Goal: Entertainment & Leisure: Consume media (video, audio)

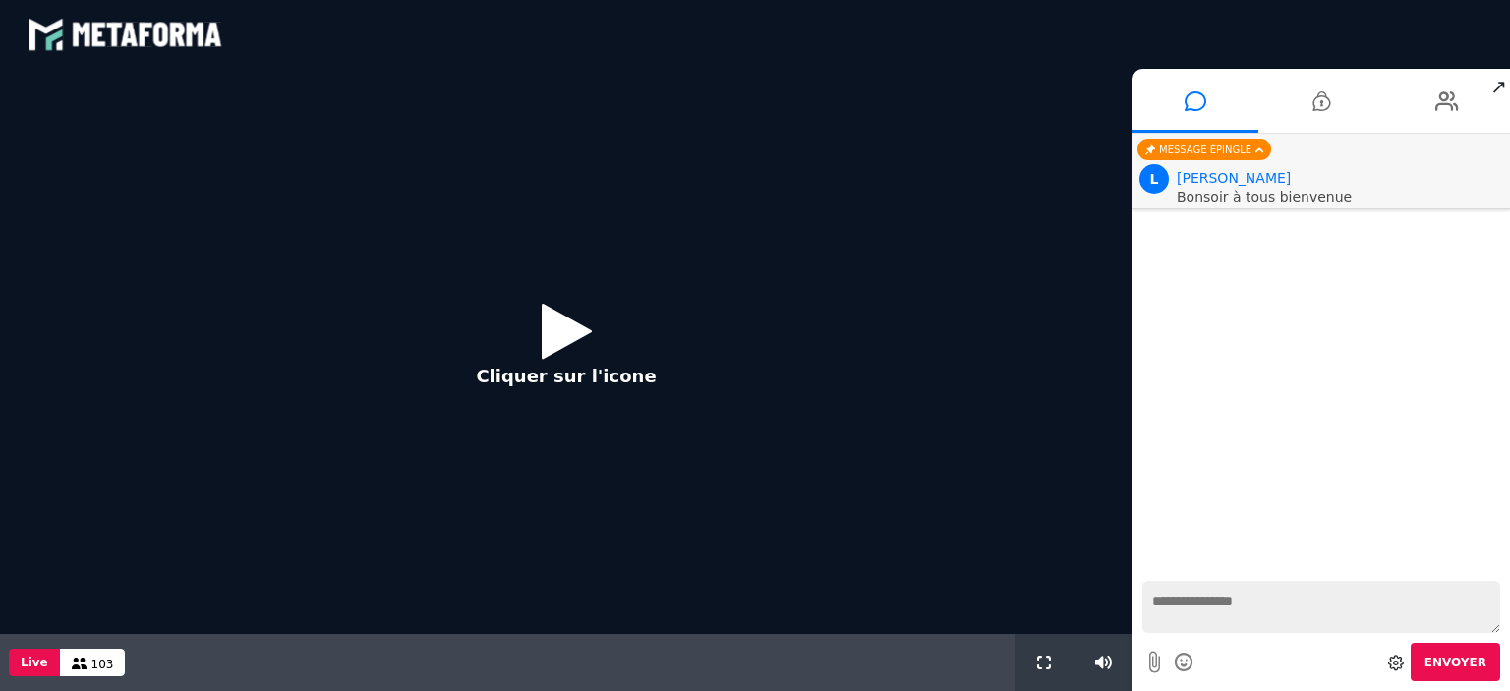
click at [565, 337] on icon at bounding box center [567, 331] width 50 height 64
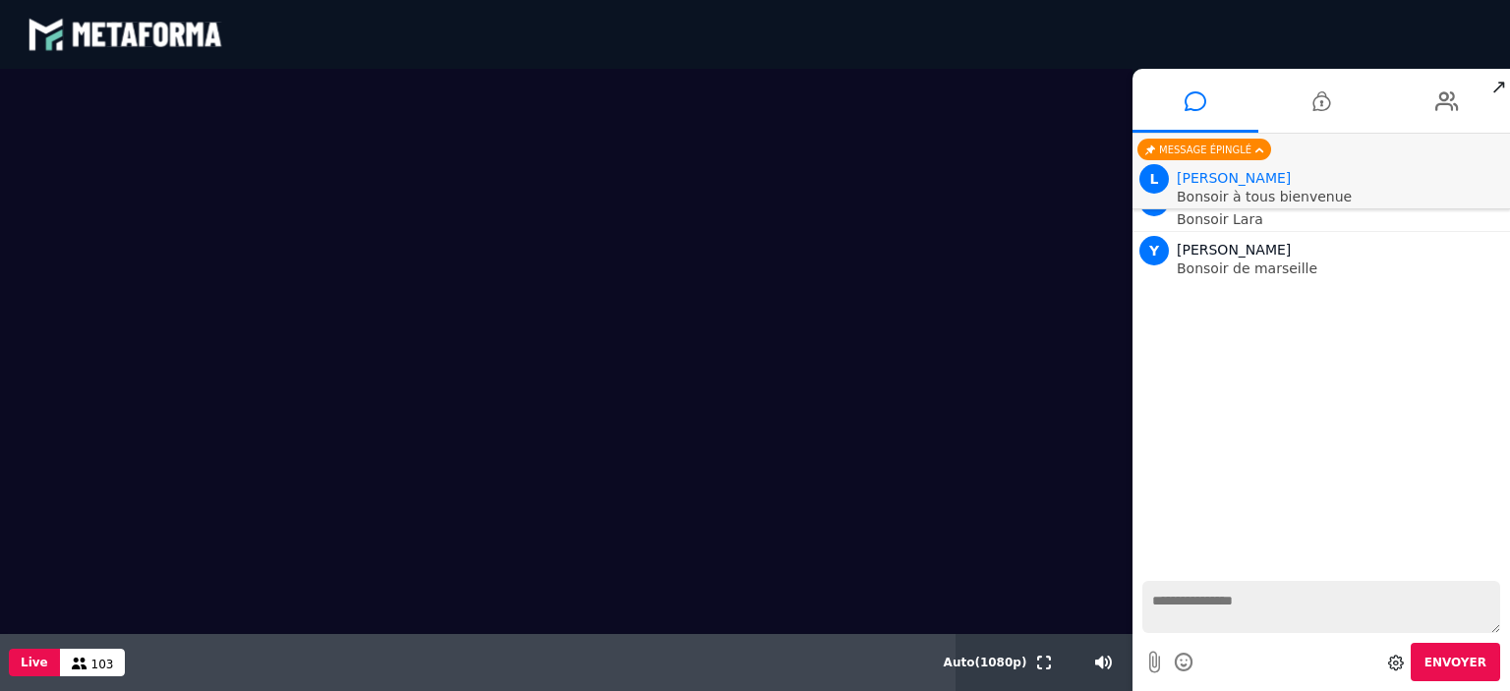
click at [1201, 32] on div "blastream met_channel-9815b25ebd2bfb1ca2e40341aa852e5e fr en fr" at bounding box center [755, 34] width 1455 height 59
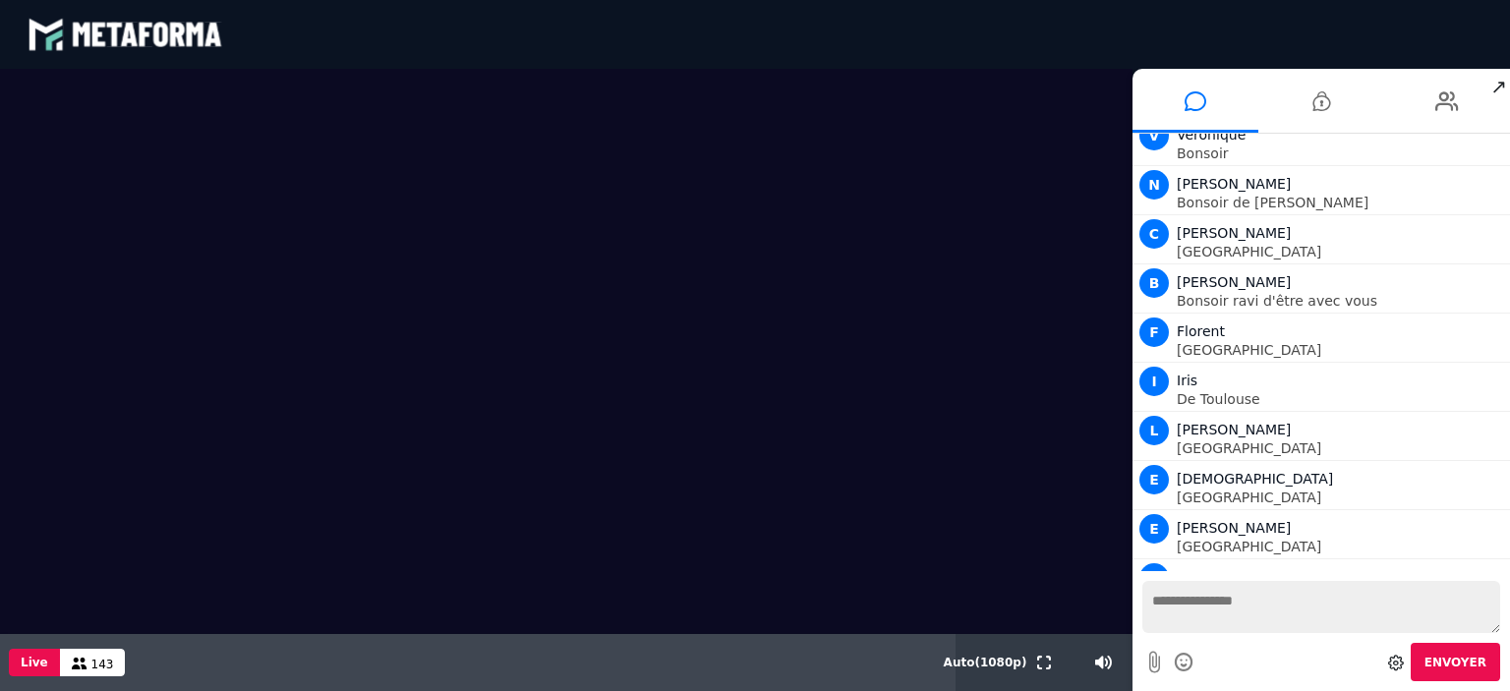
scroll to position [3605, 0]
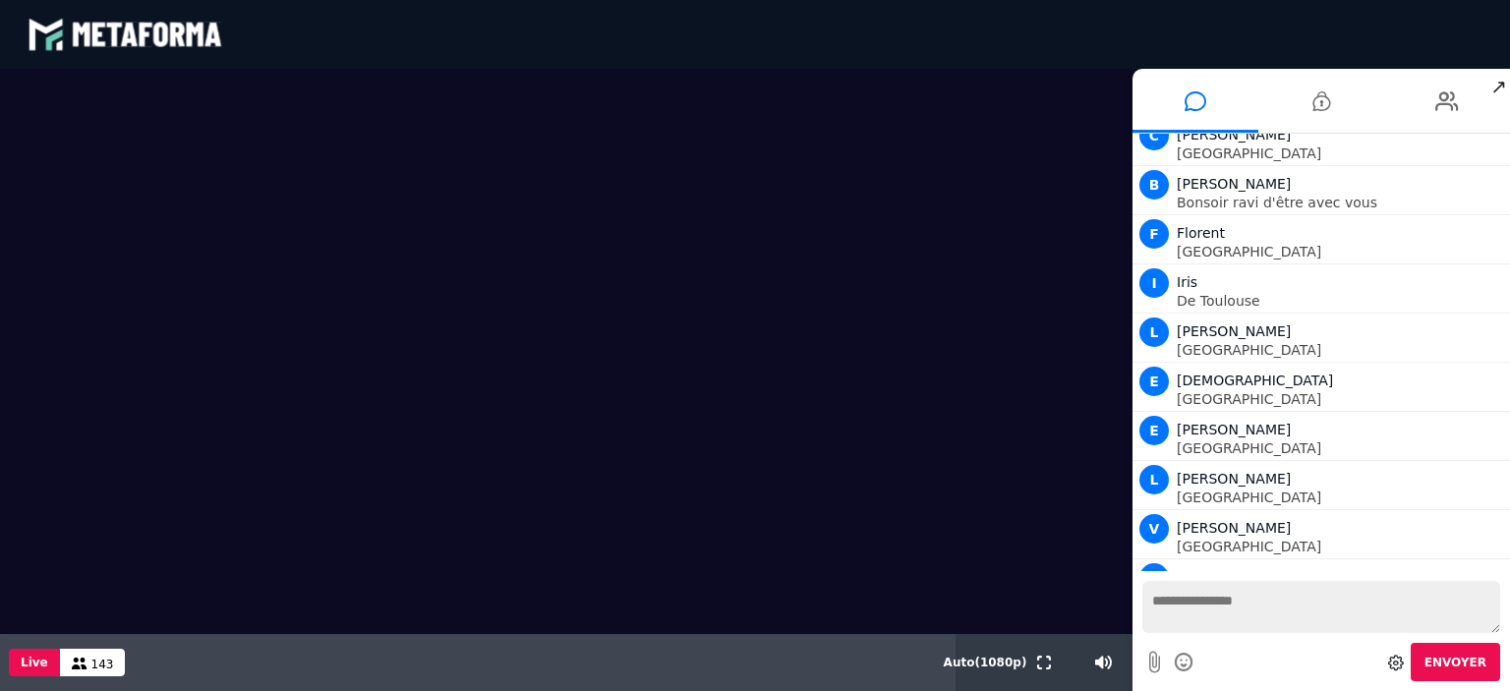
click at [1216, 622] on textarea at bounding box center [1321, 607] width 358 height 52
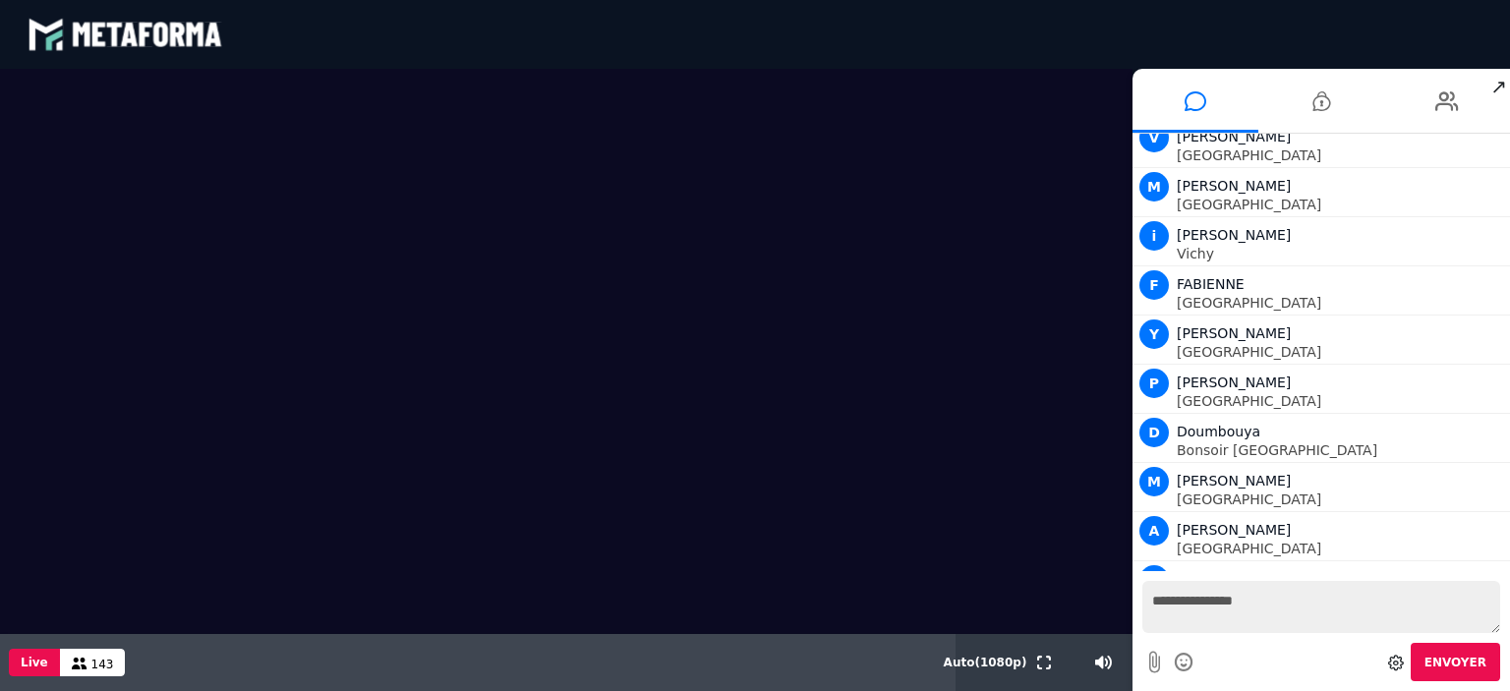
type textarea "**********"
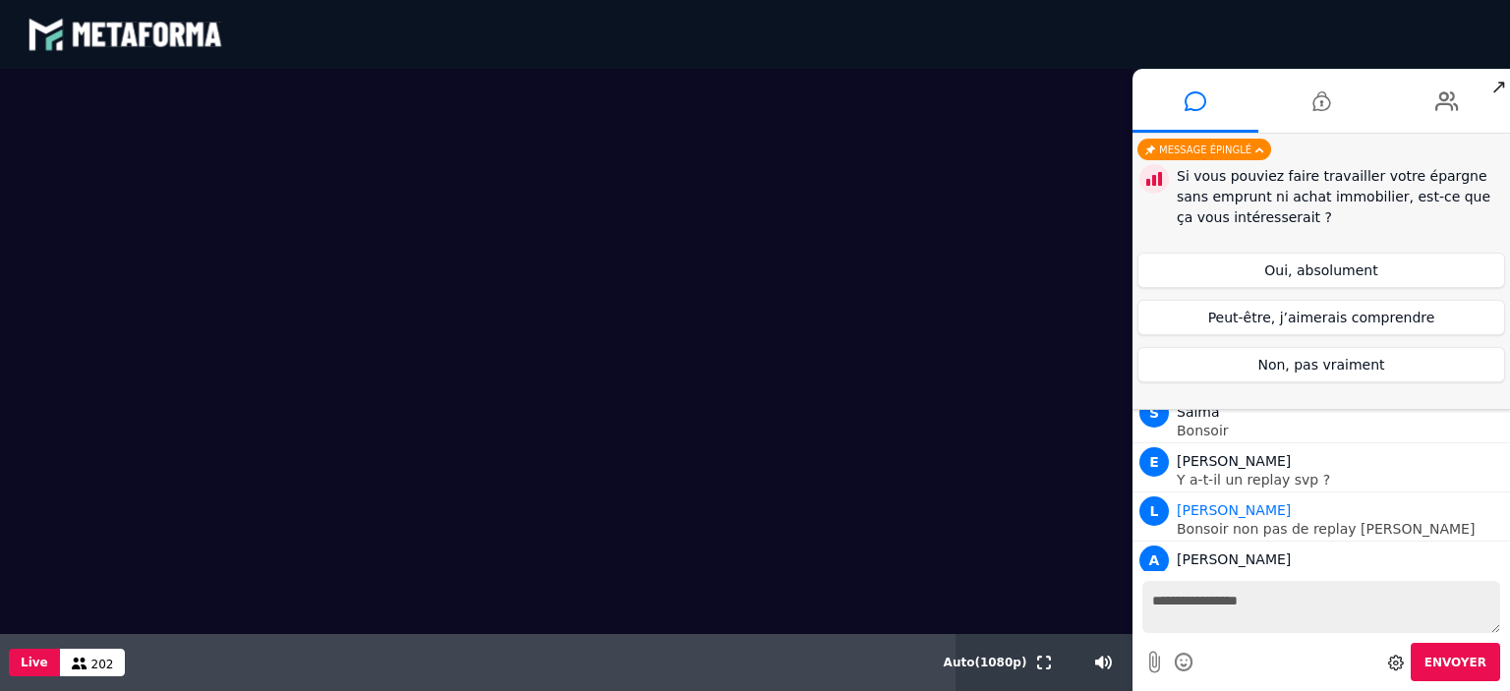
scroll to position [12030, 0]
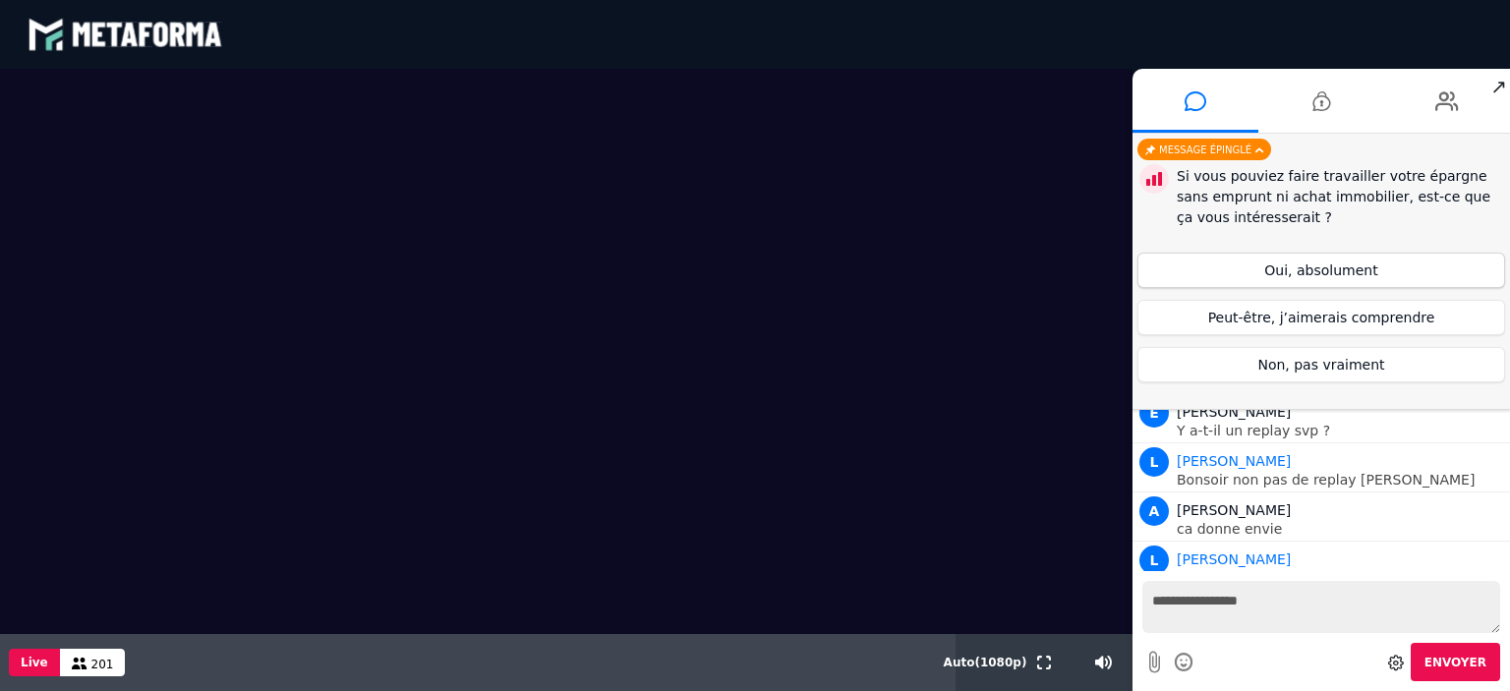
click at [1357, 273] on button "Oui, absolument" at bounding box center [1321, 270] width 368 height 35
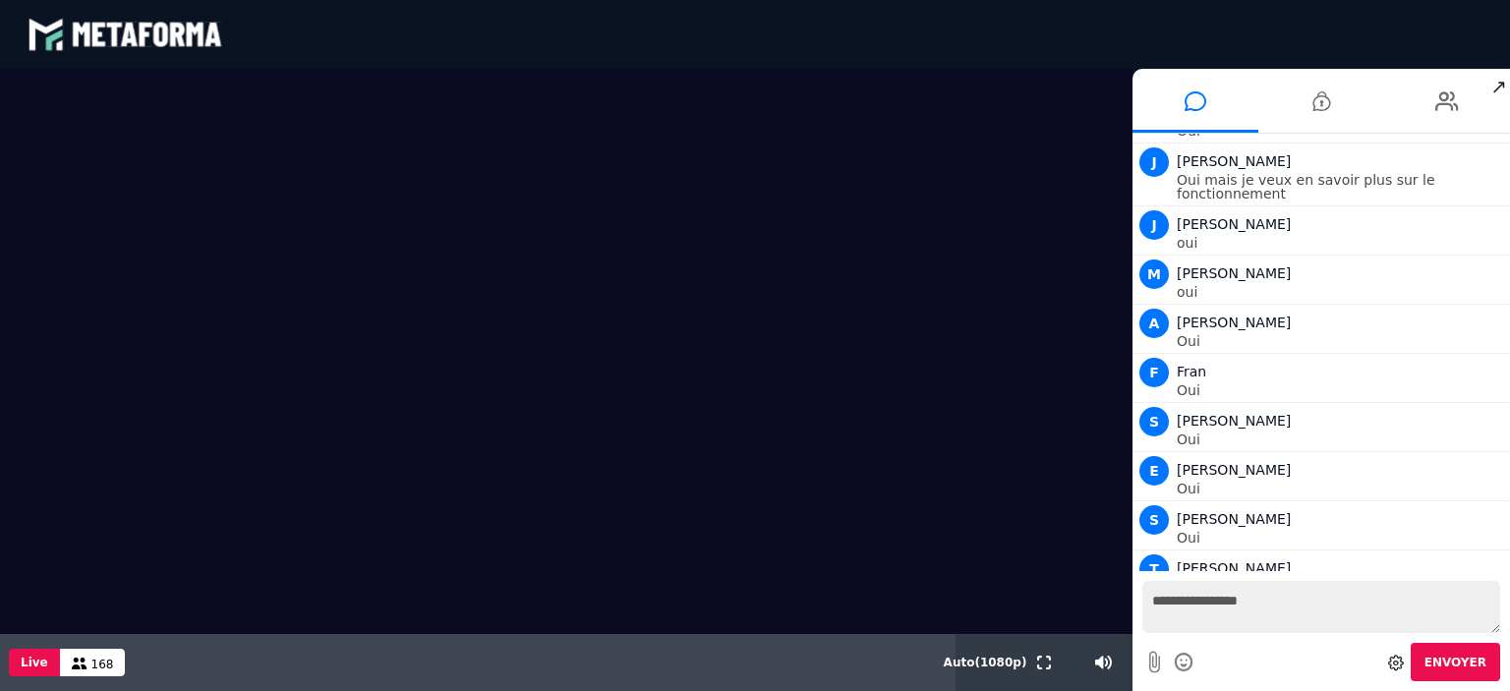
scroll to position [18419, 0]
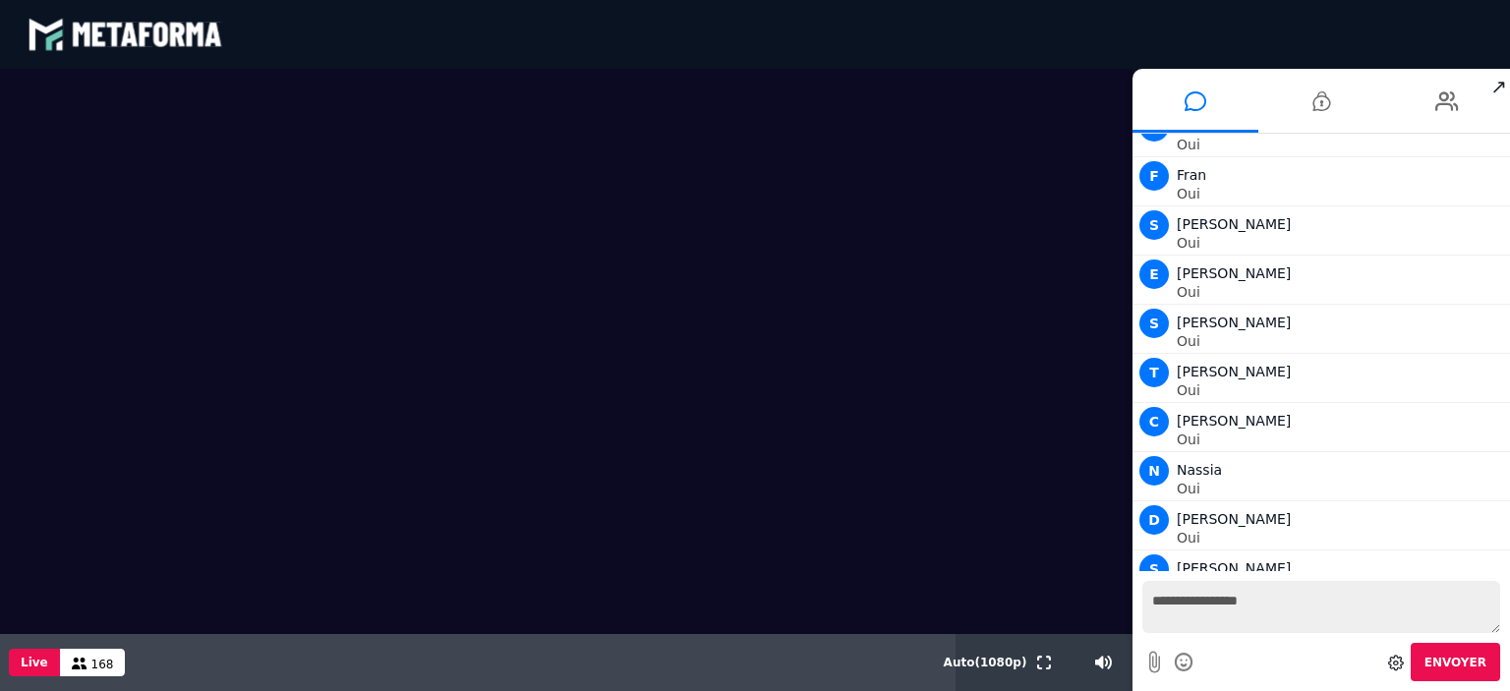
click at [1256, 633] on textarea "**********" at bounding box center [1321, 607] width 358 height 52
type textarea "***"
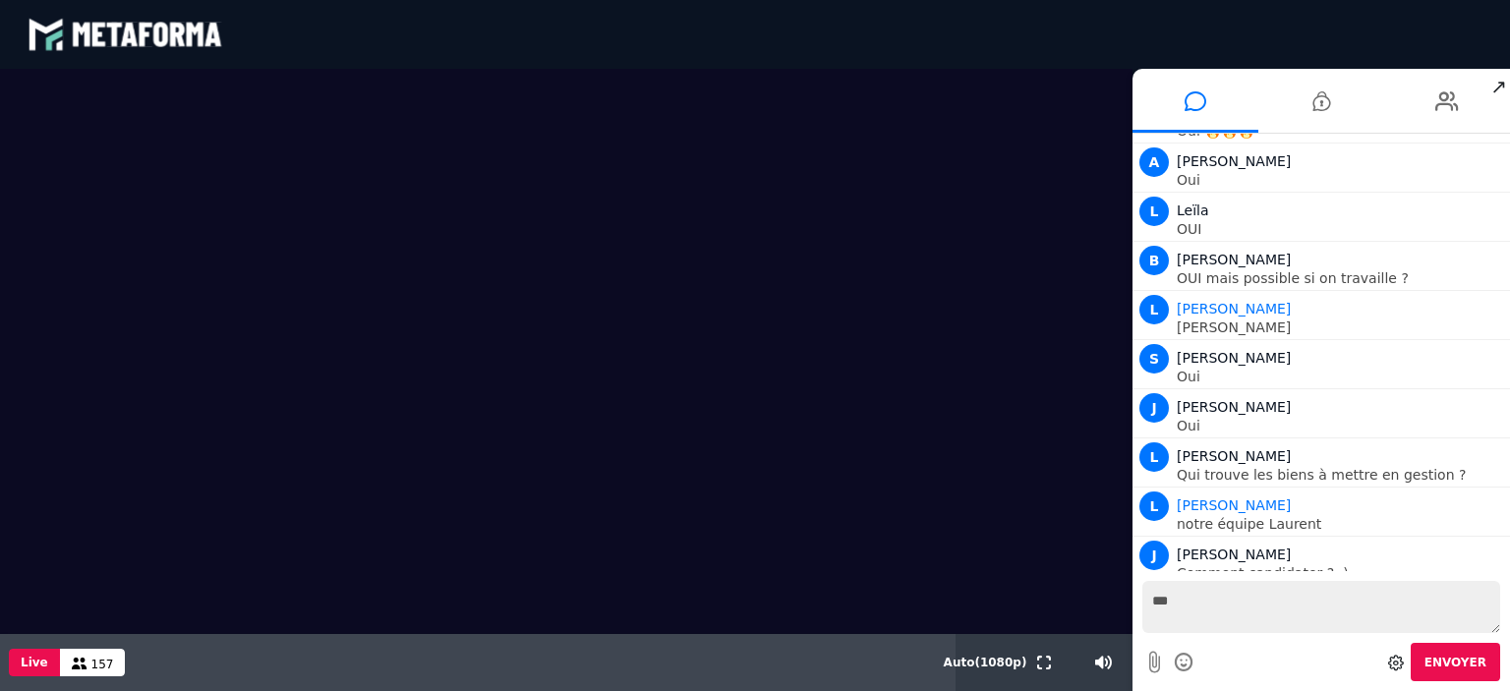
scroll to position [19858, 0]
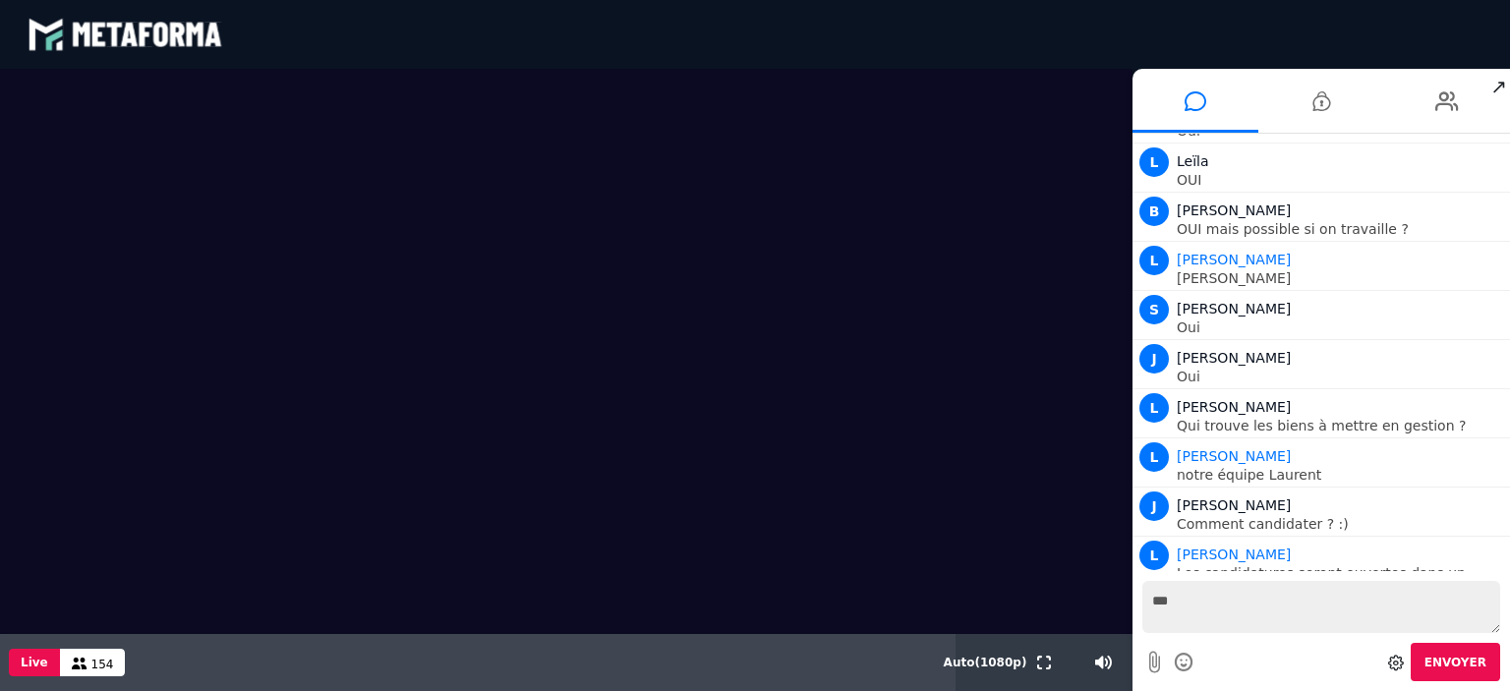
click at [435, 340] on video at bounding box center [566, 351] width 1132 height 565
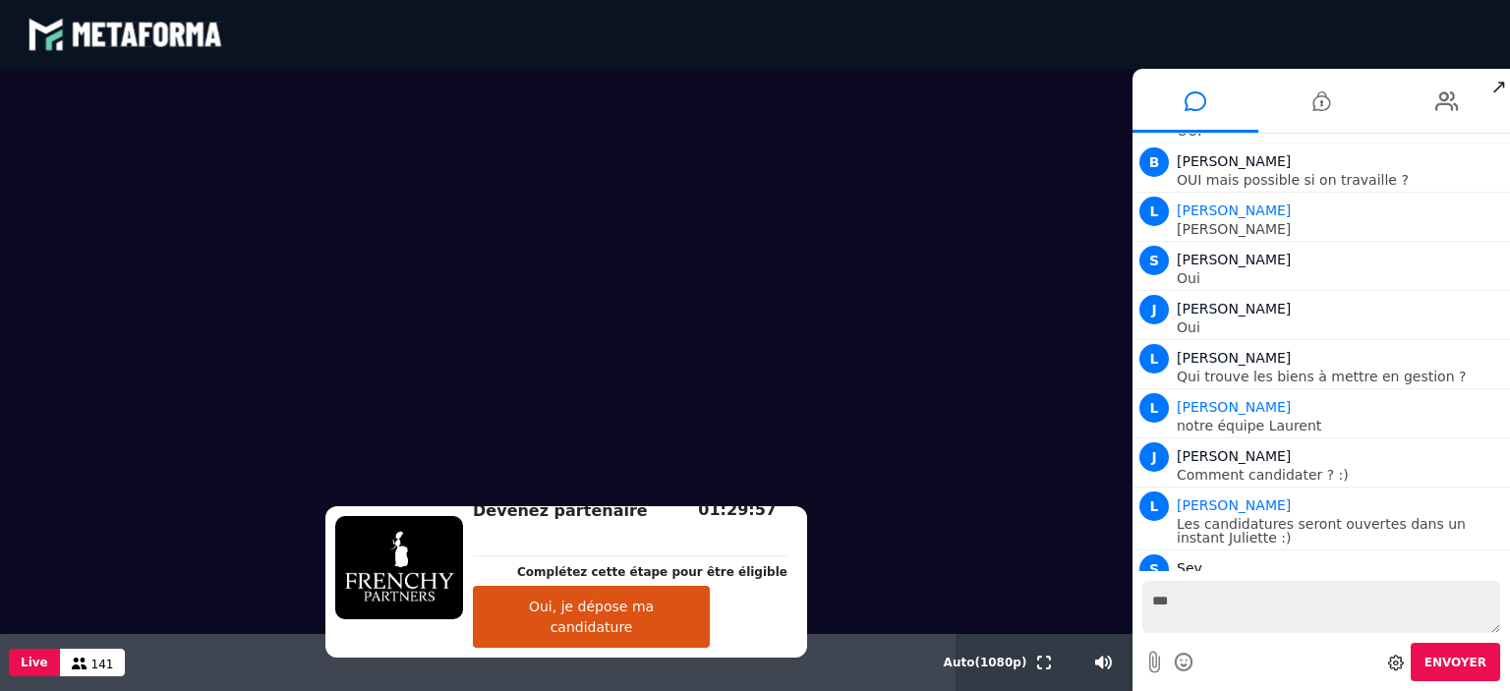
drag, startPoint x: 638, startPoint y: 640, endPoint x: 627, endPoint y: 662, distance: 24.2
click at [627, 648] on button "Oui, je dépose ma candidature" at bounding box center [591, 617] width 237 height 62
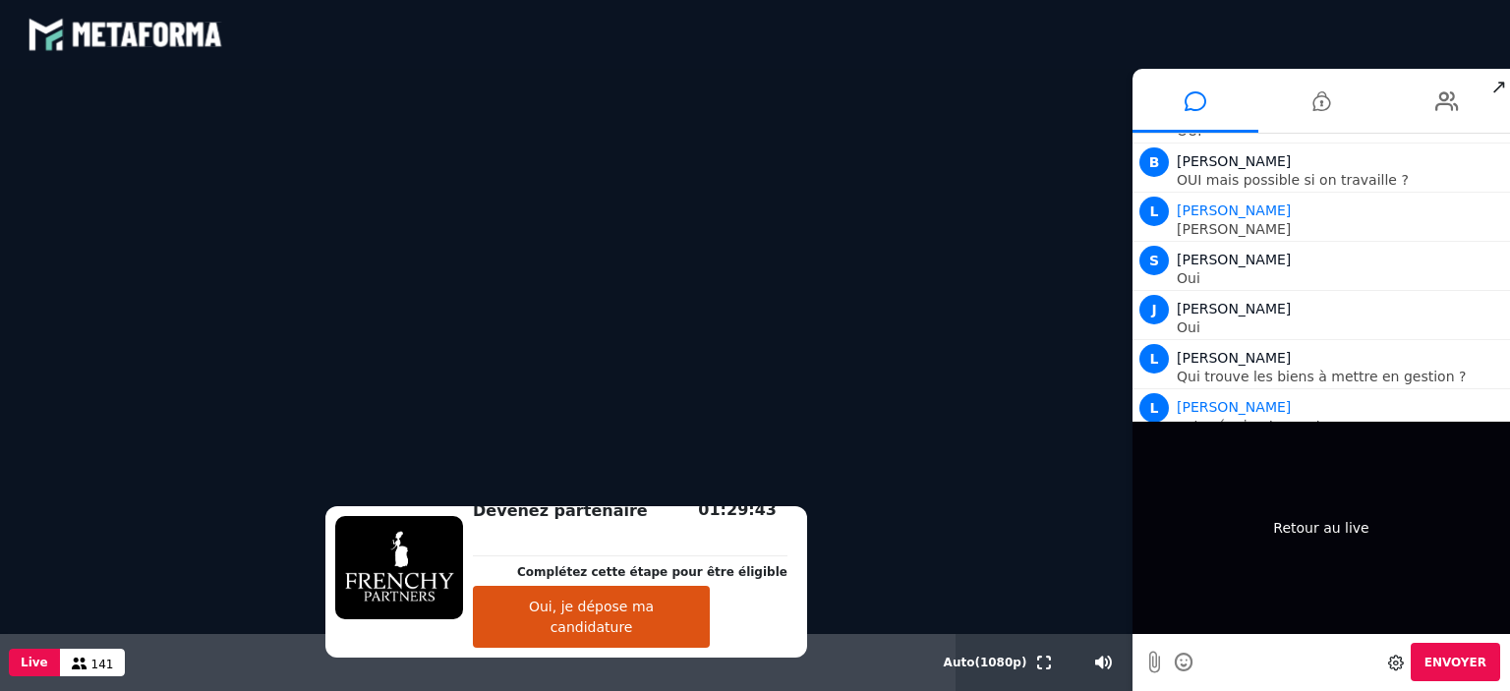
click at [1158, 482] on div "Retour au live" at bounding box center [1320, 528] width 377 height 212
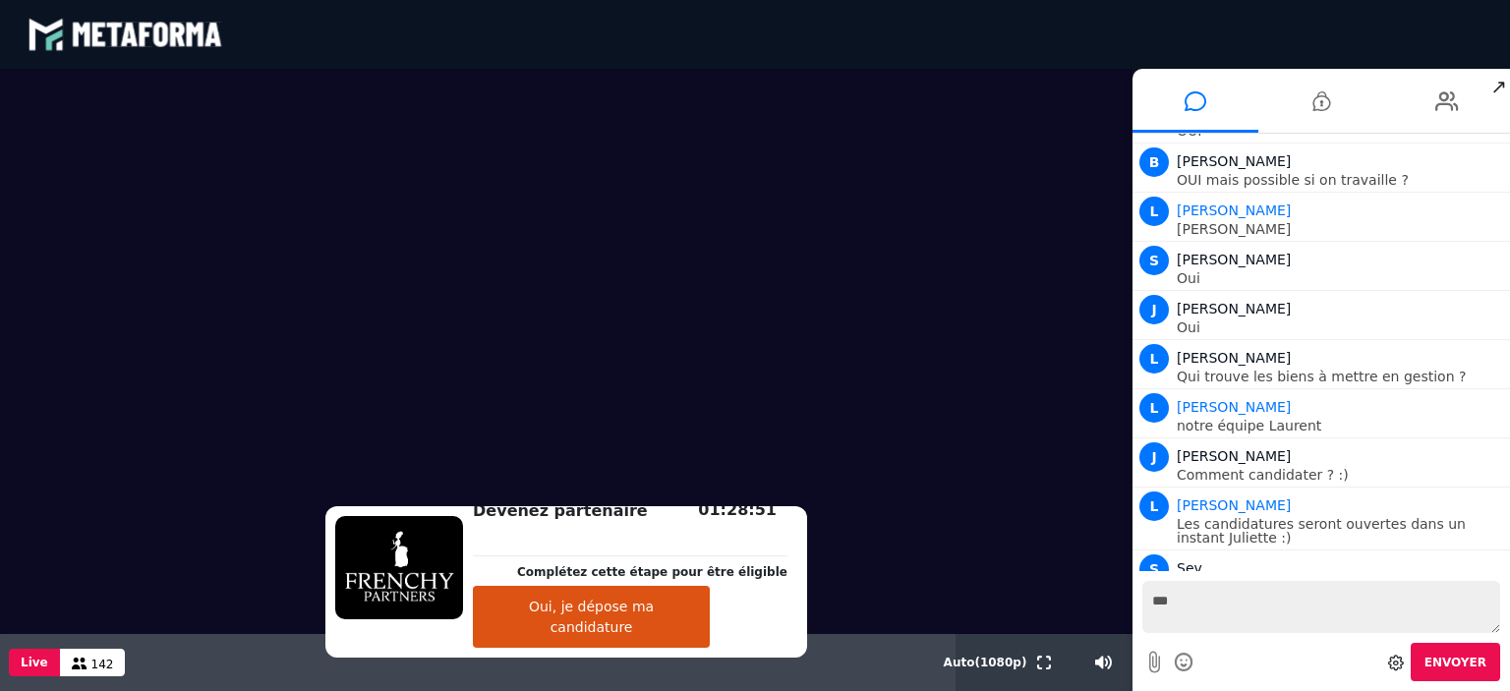
scroll to position [19956, 0]
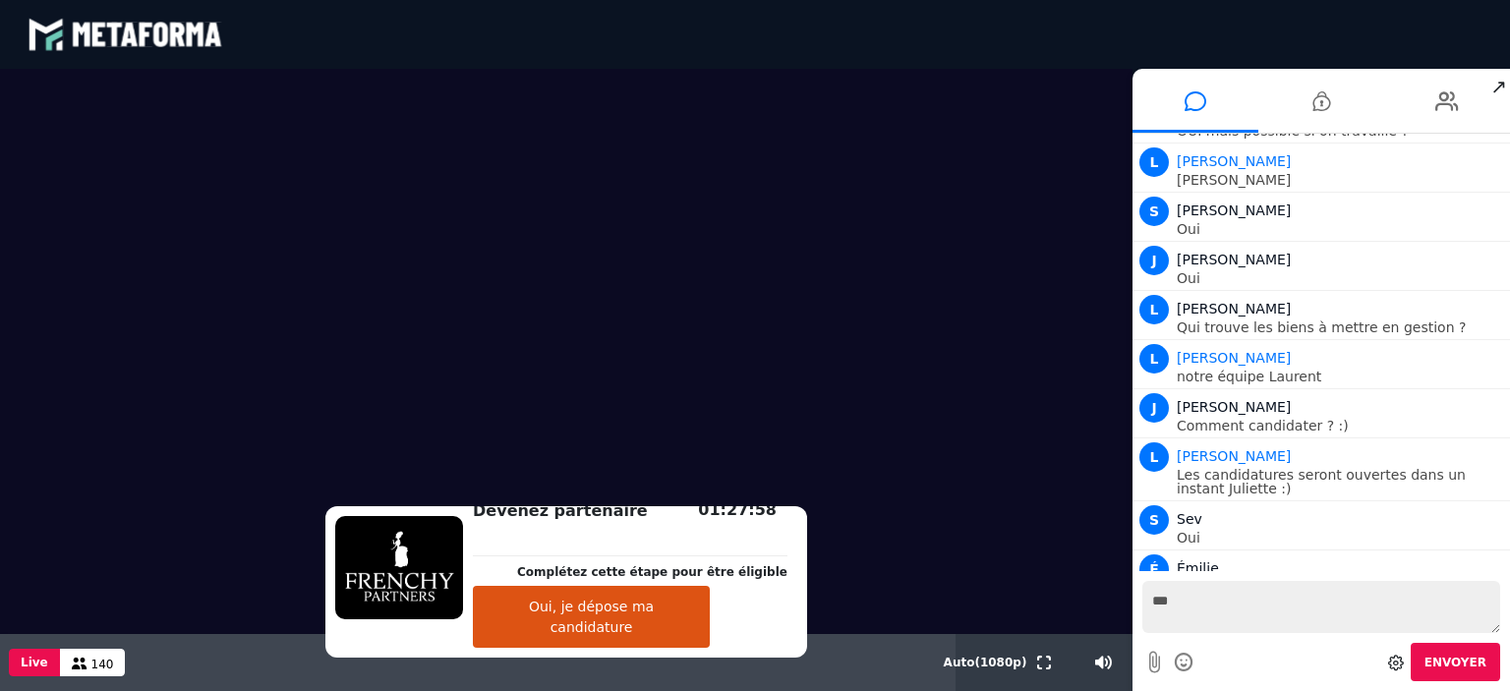
click at [643, 639] on button "Oui, je dépose ma candidature" at bounding box center [591, 617] width 237 height 62
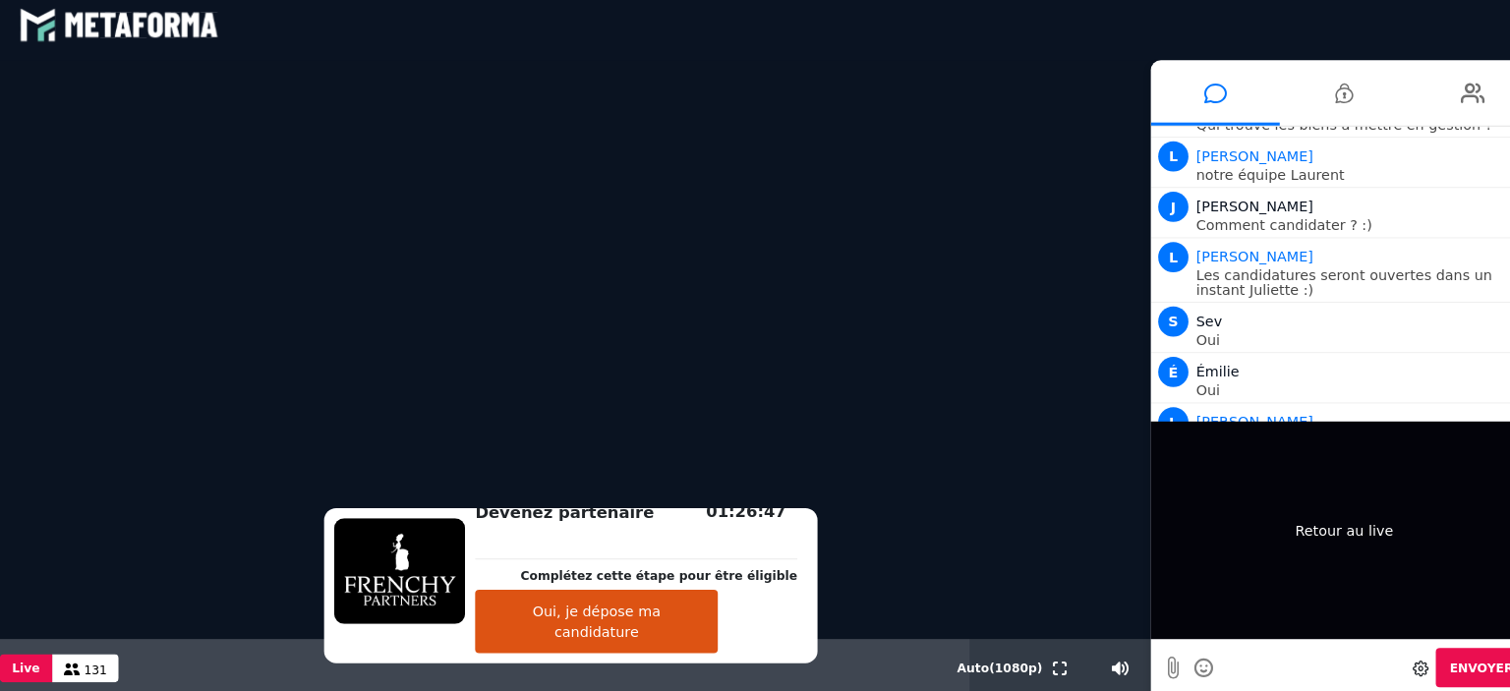
scroll to position [20201, 0]
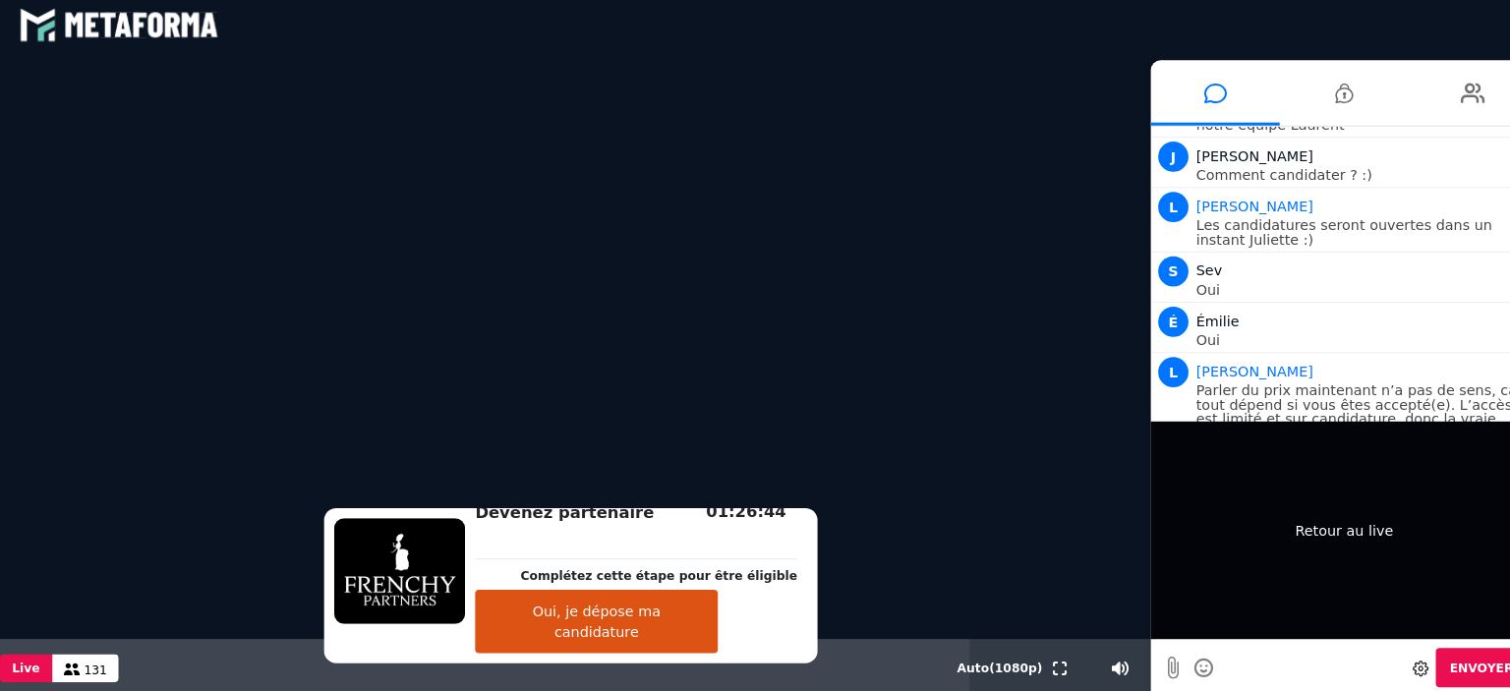
click at [1152, 496] on div "Retour au live" at bounding box center [1312, 518] width 377 height 212
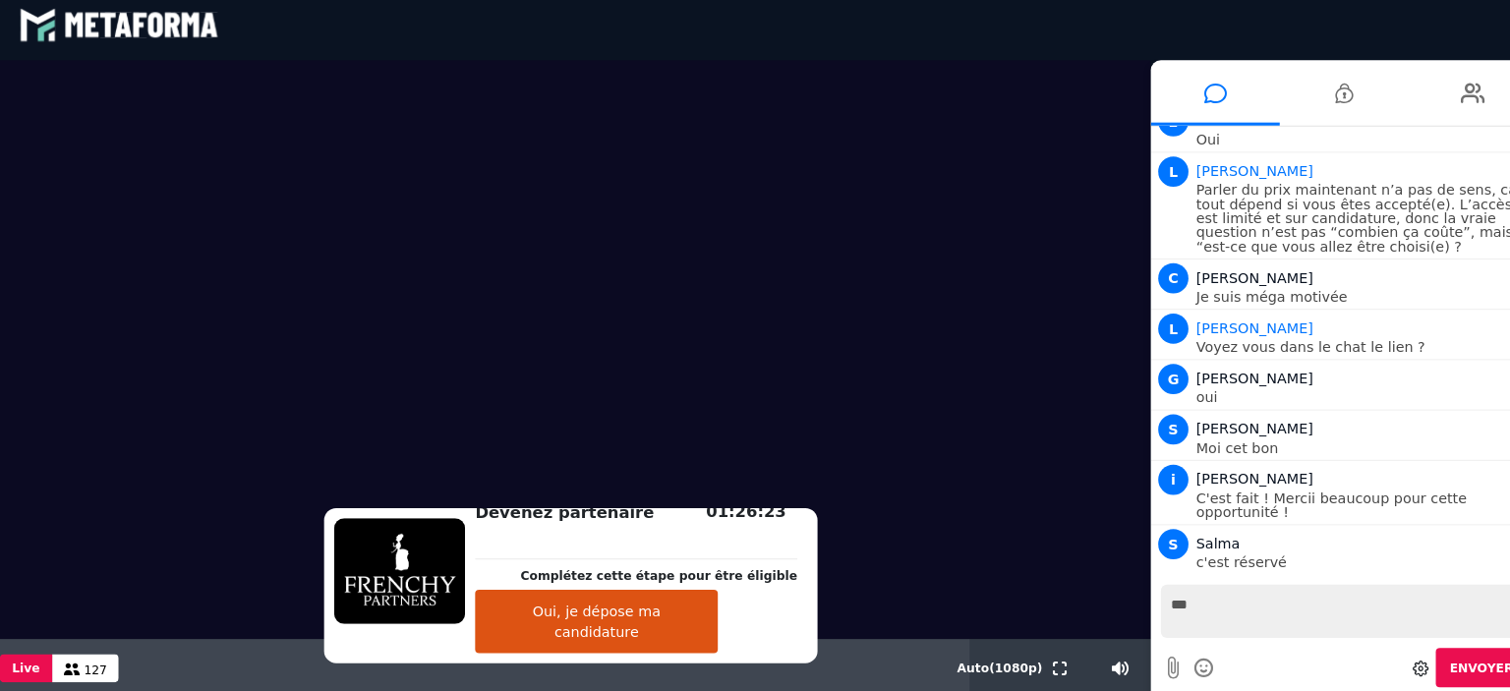
scroll to position [20446, 0]
